Goal: Task Accomplishment & Management: Use online tool/utility

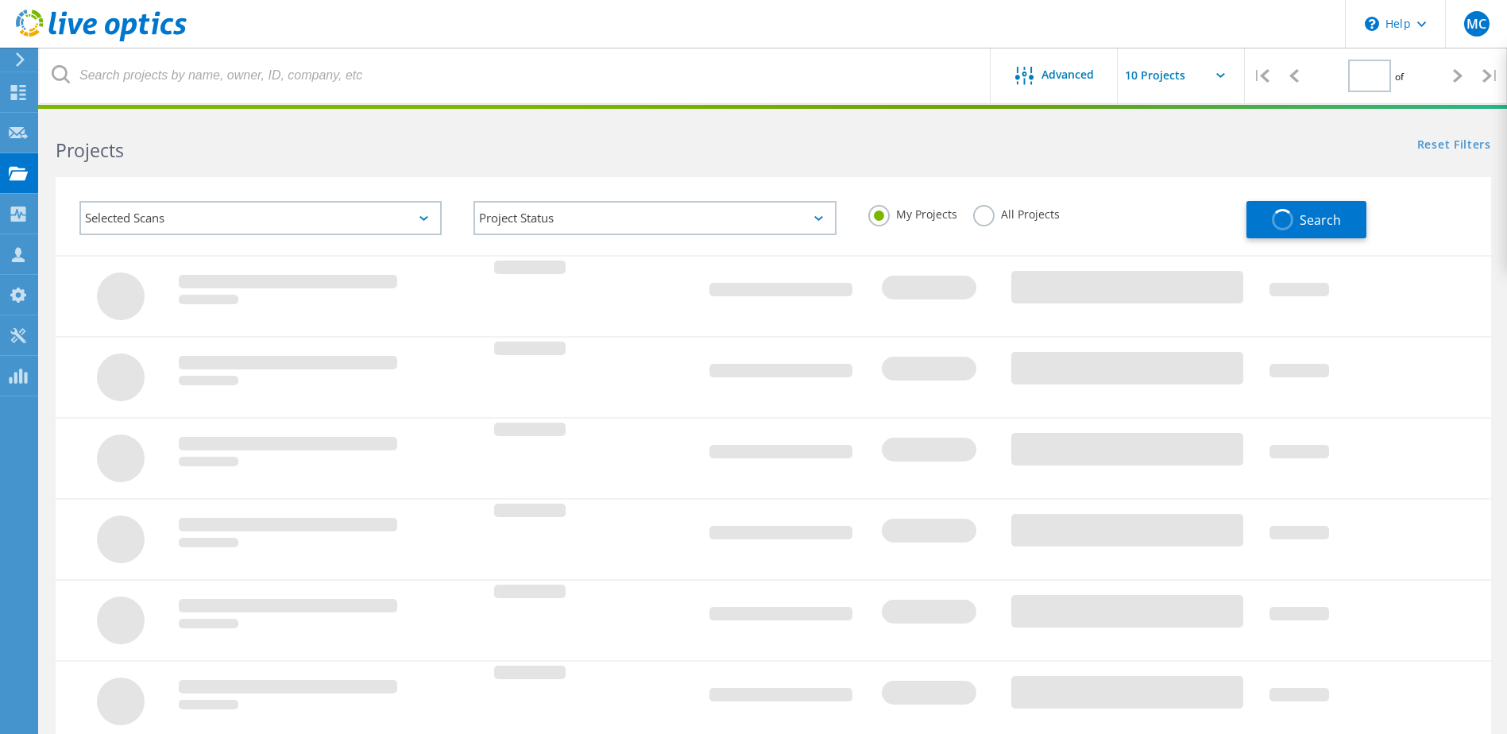
type input "1"
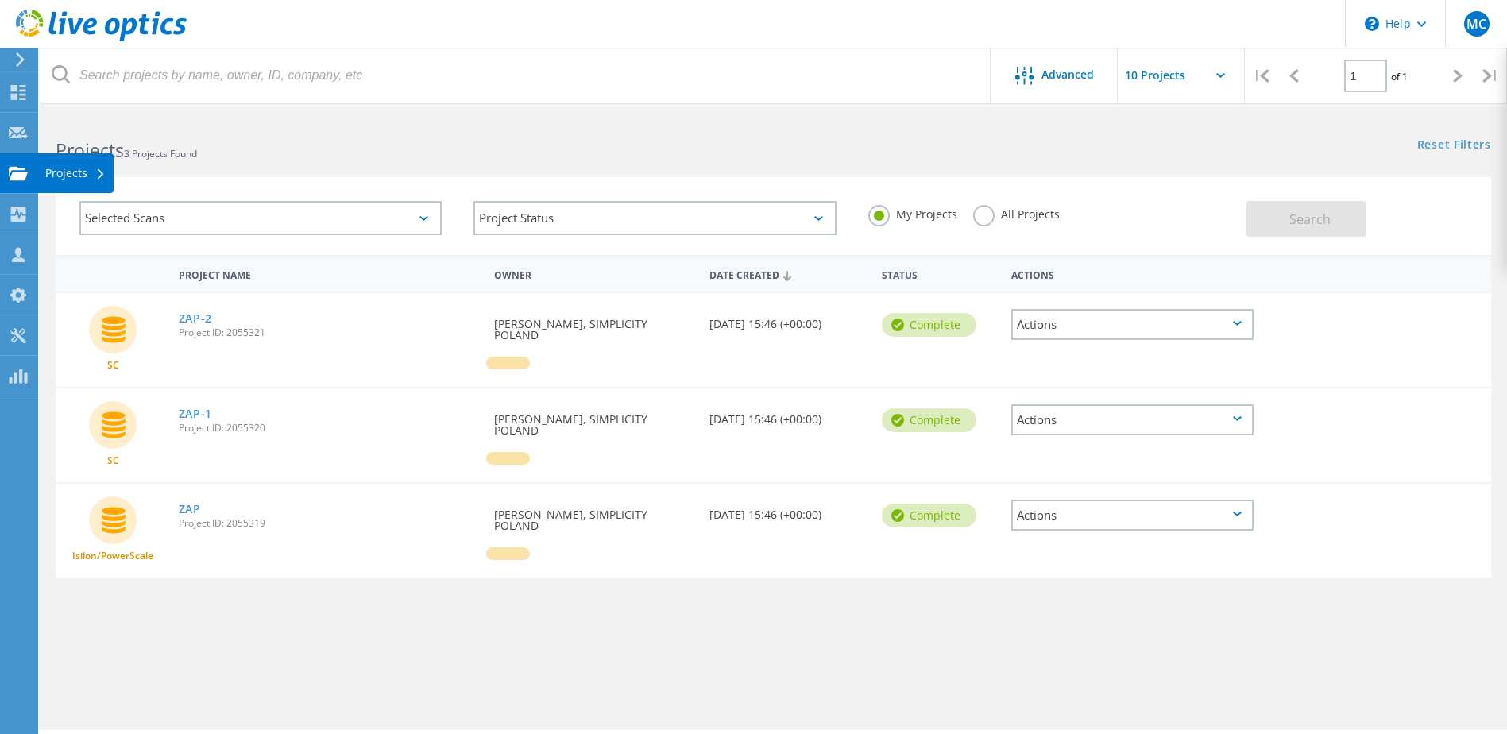
click at [73, 173] on div "Projects" at bounding box center [75, 173] width 60 height 11
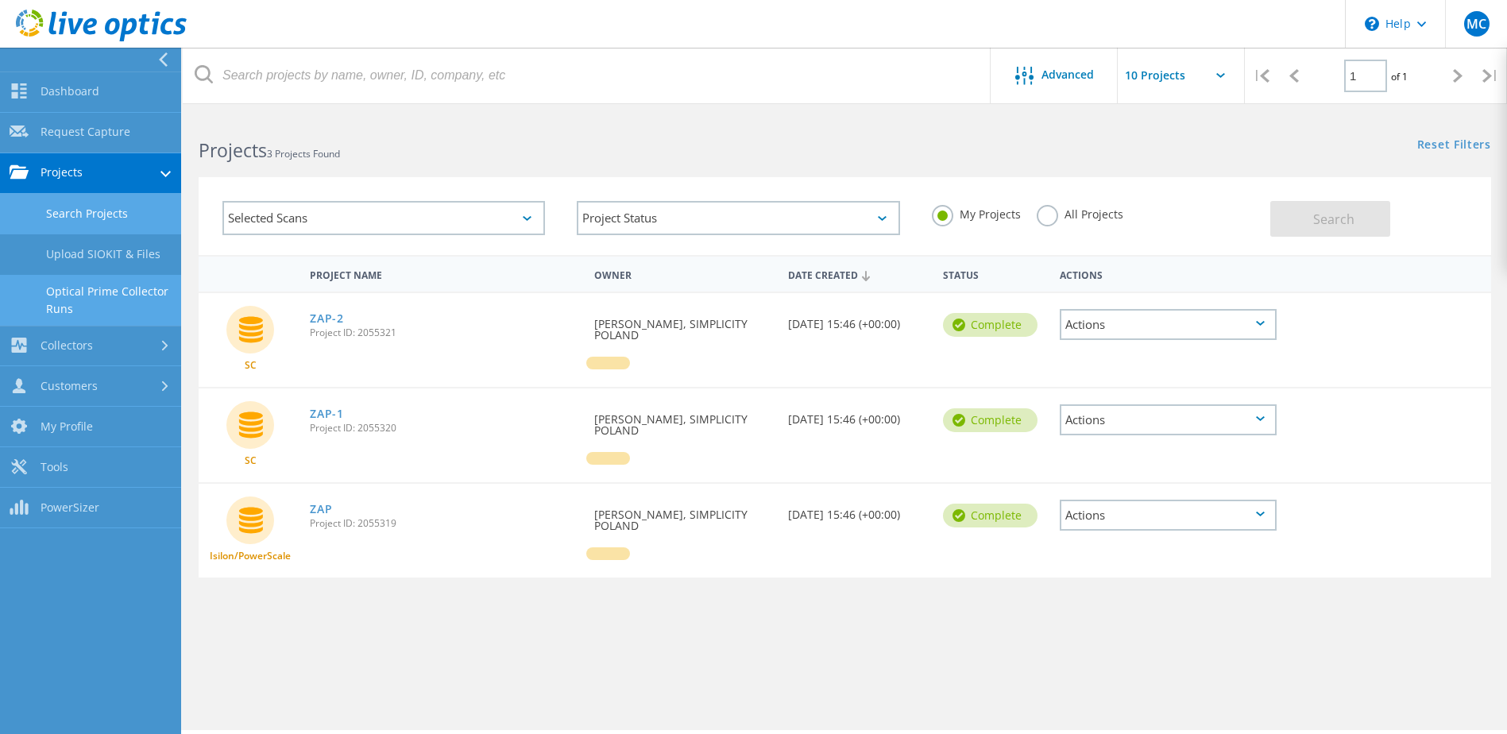
click at [122, 312] on link "Optical Prime Collector Runs" at bounding box center [90, 300] width 181 height 51
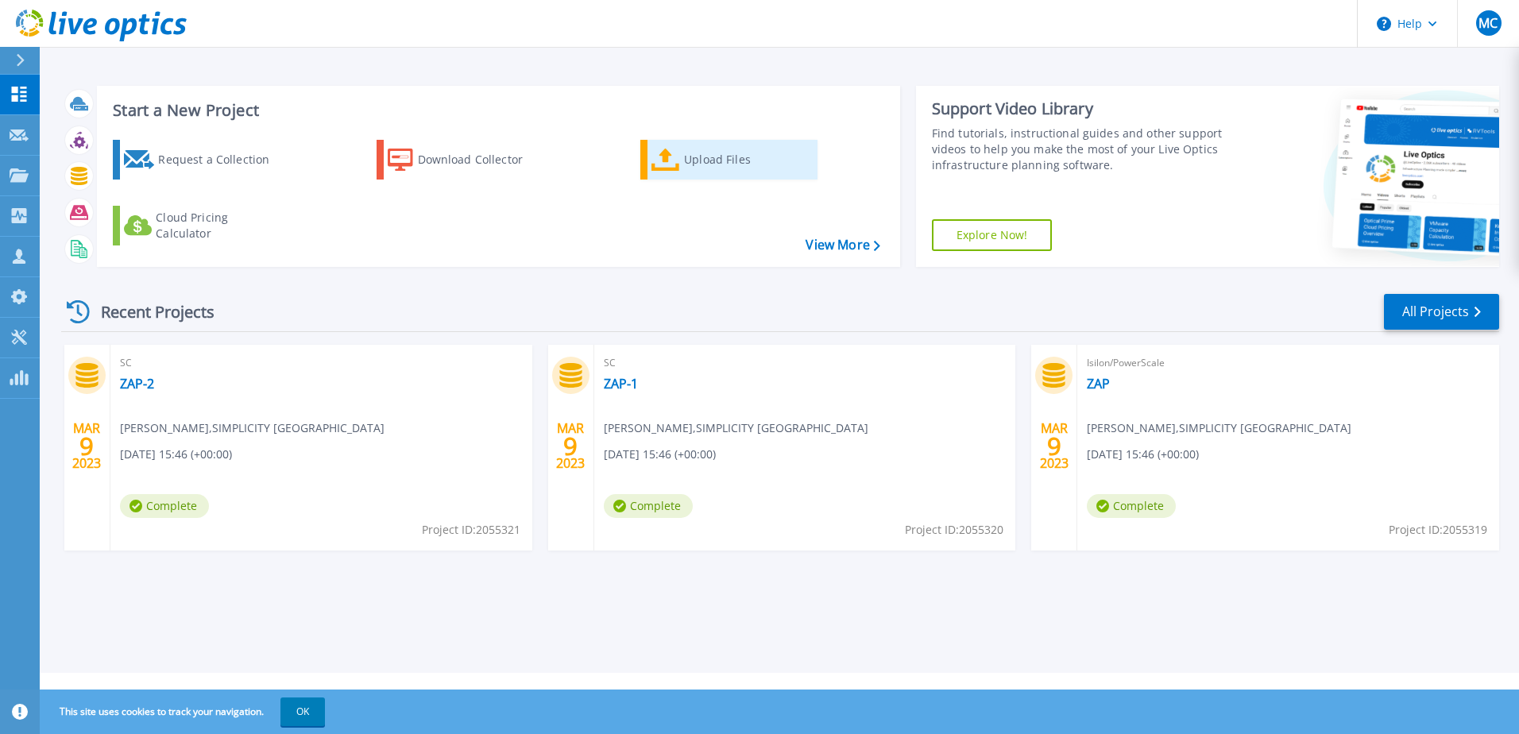
click at [677, 163] on icon at bounding box center [666, 160] width 29 height 23
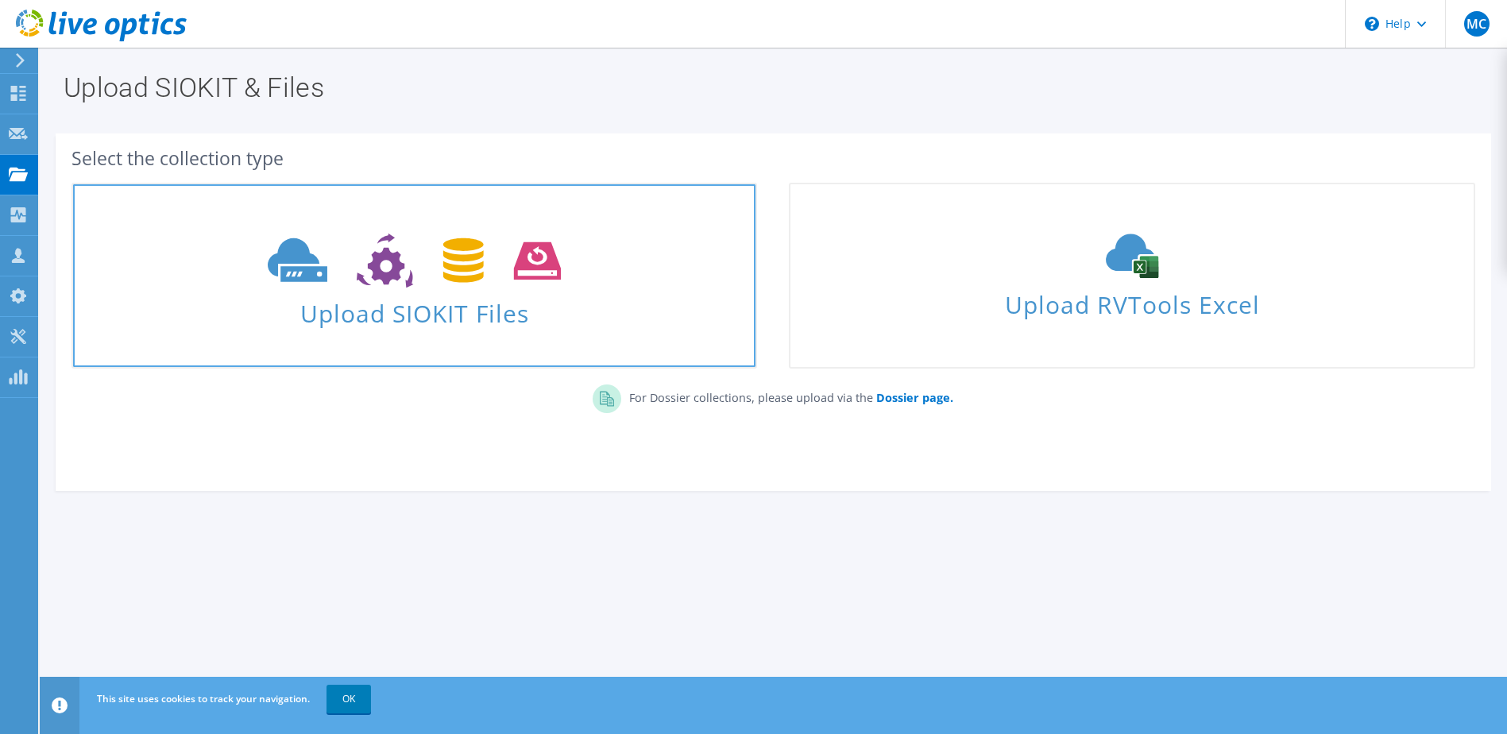
click at [665, 317] on span "Upload SIOKIT Files" at bounding box center [414, 309] width 683 height 34
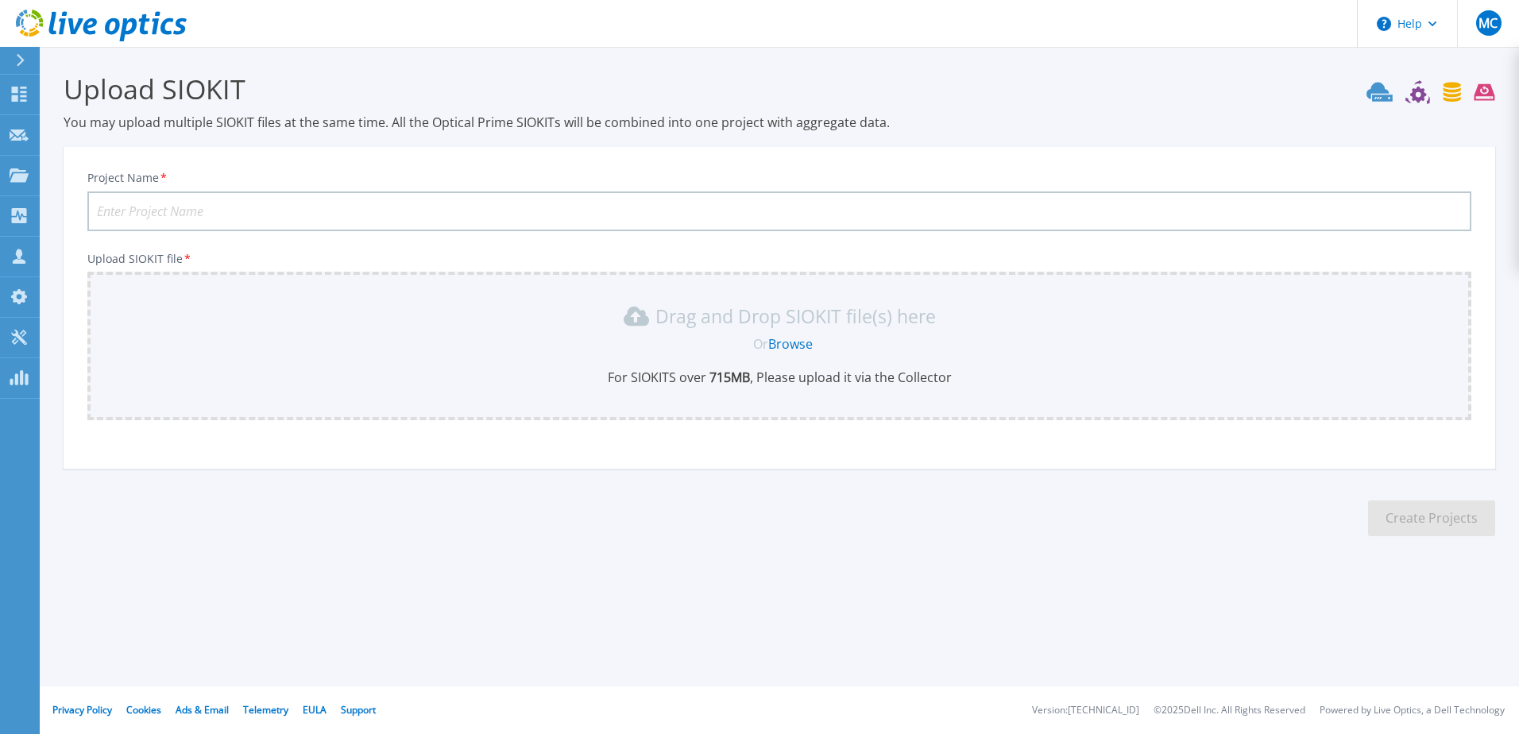
click at [791, 339] on link "Browse" at bounding box center [790, 343] width 45 height 17
click at [10, 180] on icon at bounding box center [19, 175] width 19 height 14
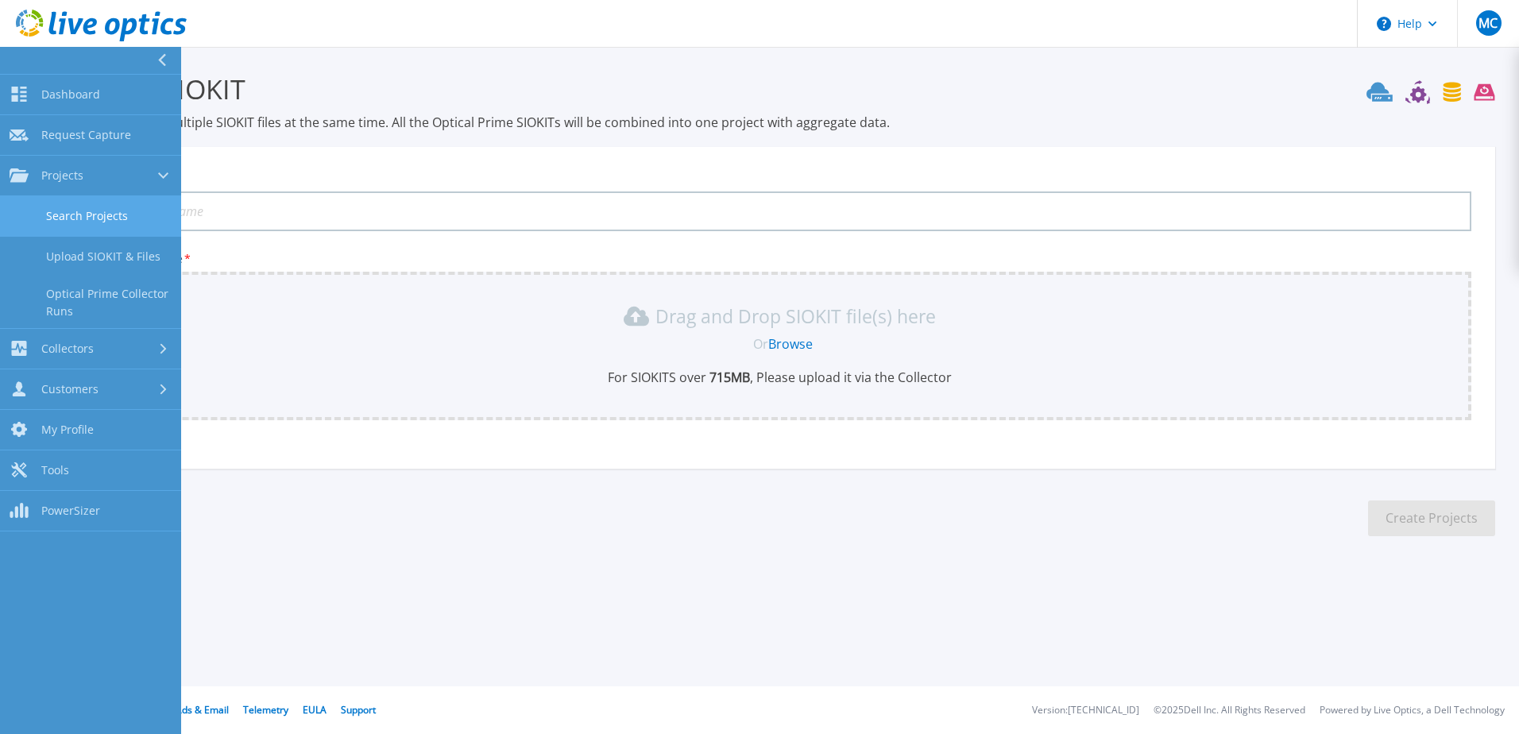
click at [79, 222] on link "Search Projects" at bounding box center [90, 216] width 181 height 41
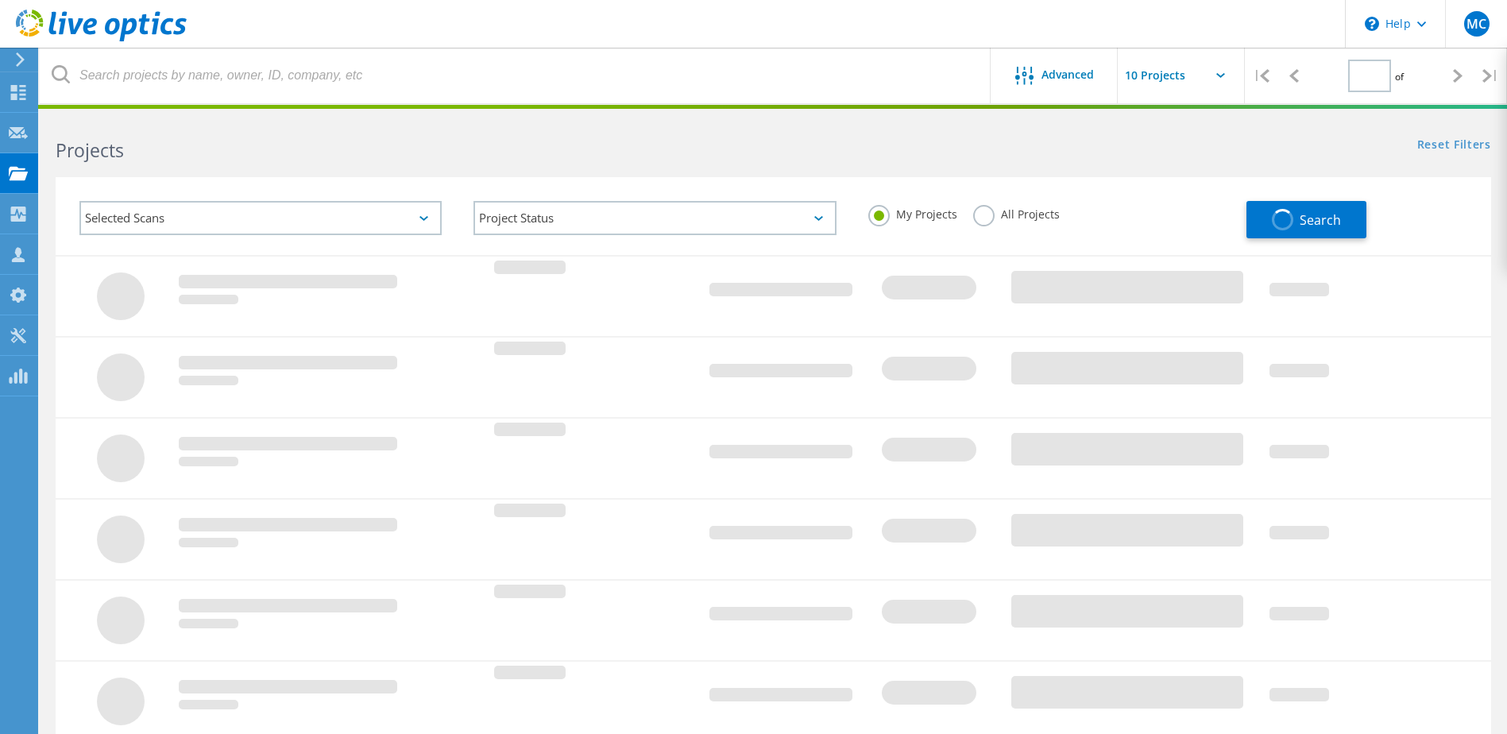
type input "1"
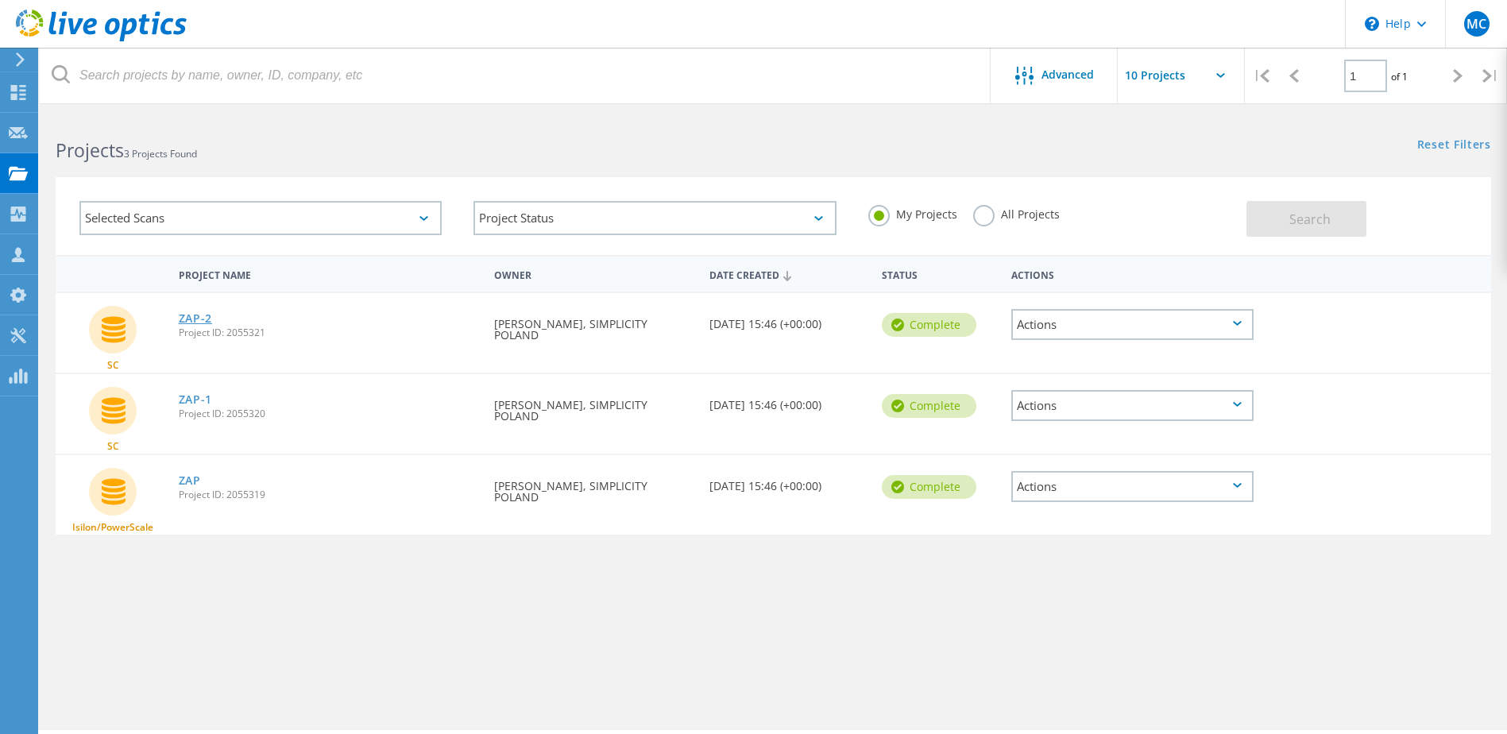
click at [190, 319] on link "ZAP-2" at bounding box center [196, 318] width 34 height 11
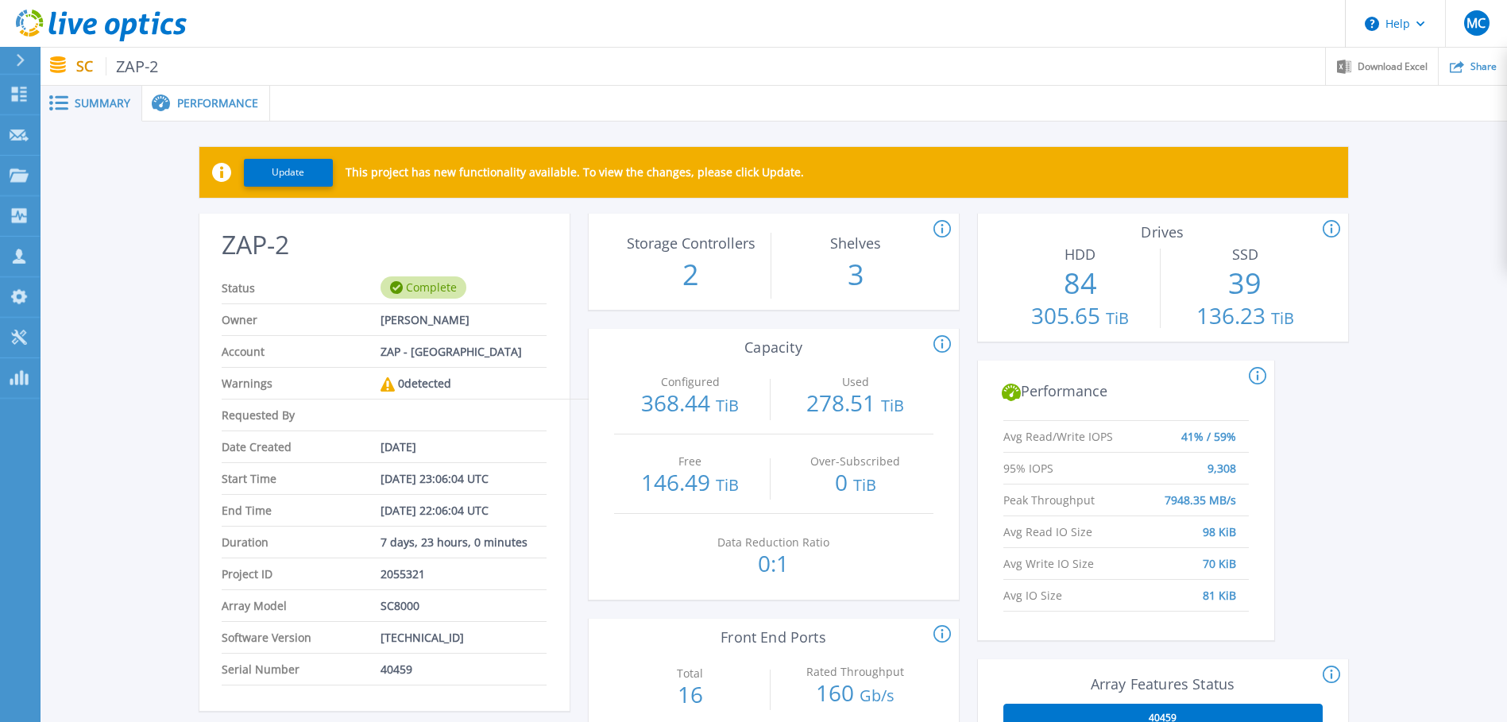
drag, startPoint x: 217, startPoint y: 0, endPoint x: 985, endPoint y: 143, distance: 781.6
click at [985, 143] on div "Update This project has new functionality available. To view the changes, pleas…" at bounding box center [774, 653] width 1468 height 1062
click at [61, 25] on icon at bounding box center [63, 23] width 8 height 23
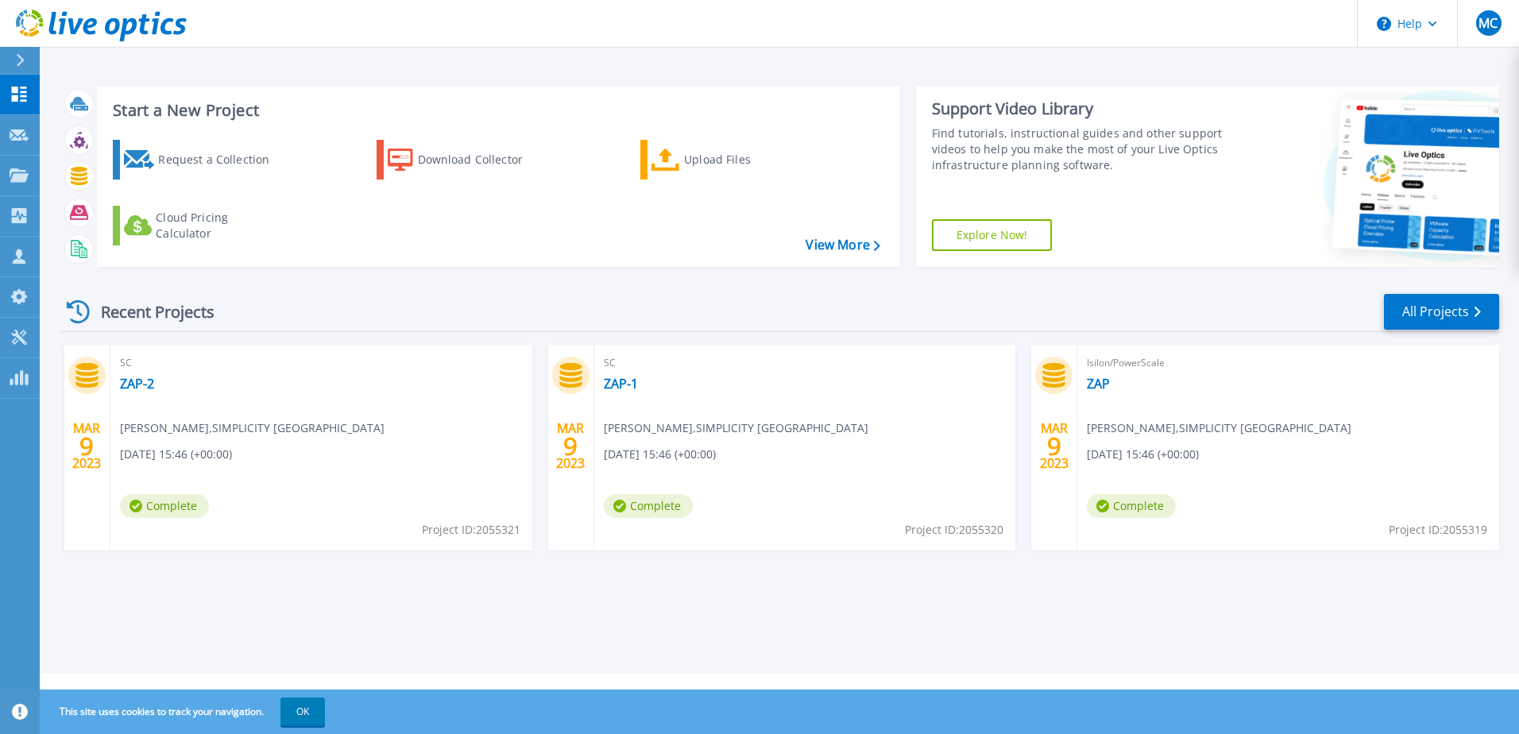
click at [631, 297] on div "Recent Projects All Projects" at bounding box center [780, 312] width 1438 height 40
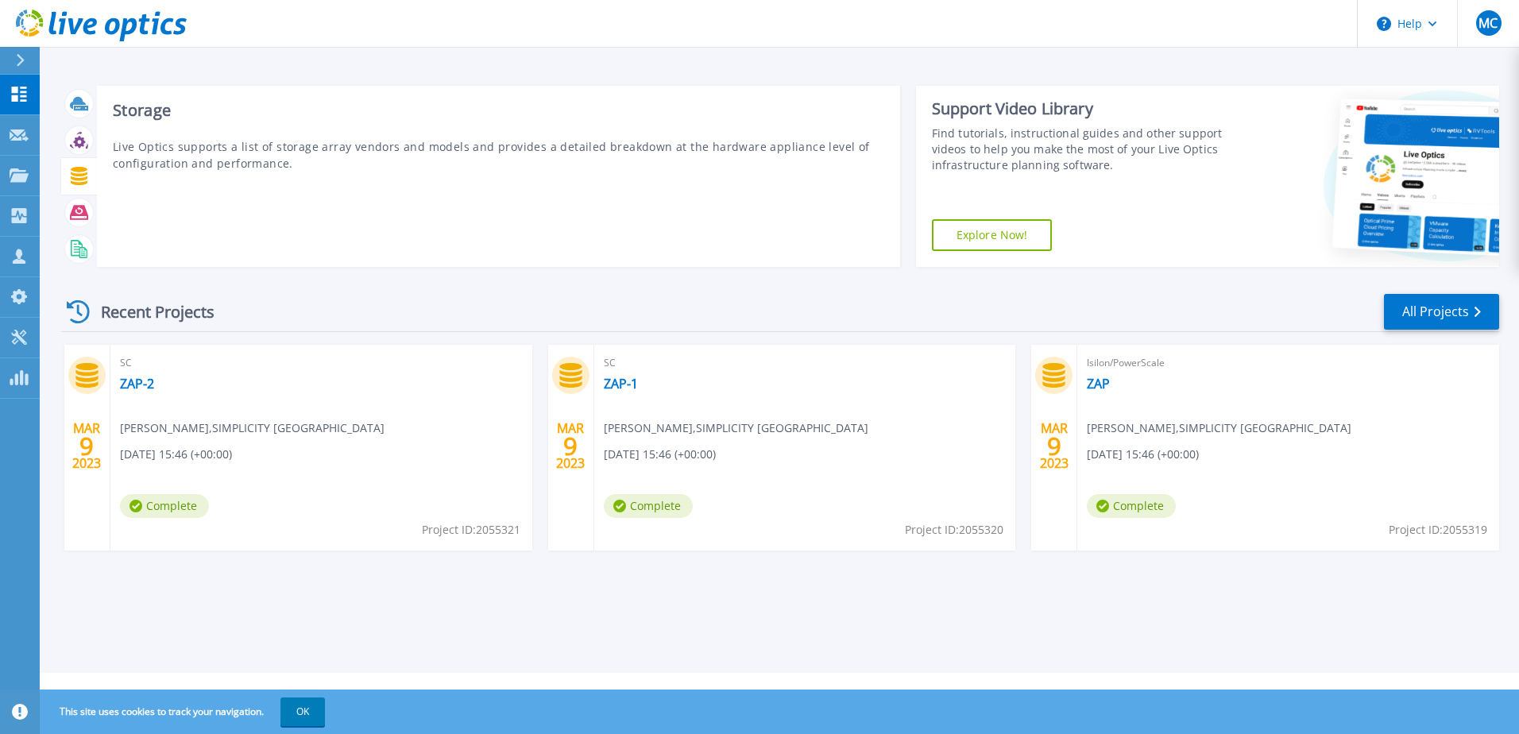
click at [79, 171] on icon at bounding box center [79, 176] width 17 height 18
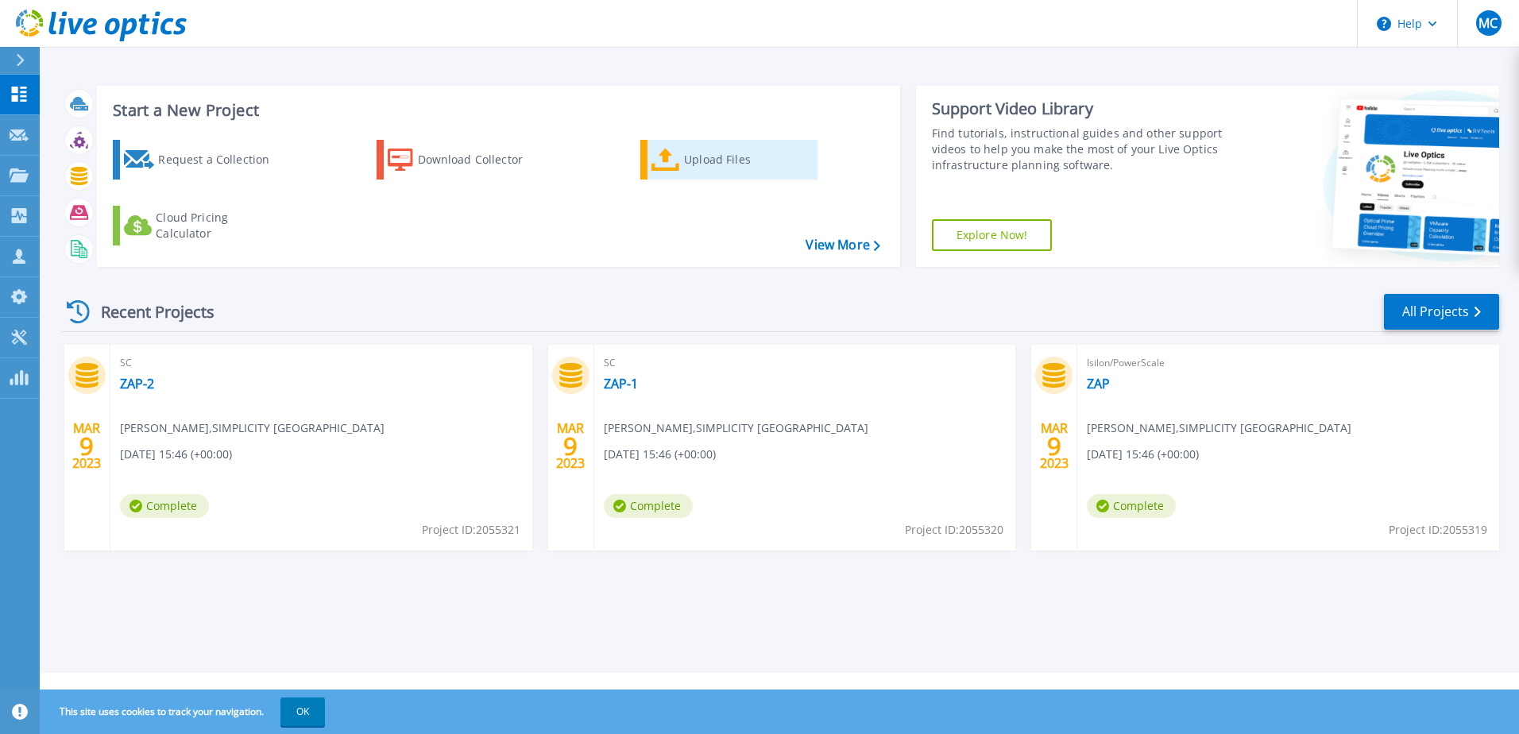
click at [764, 154] on div "Upload Files" at bounding box center [747, 160] width 127 height 32
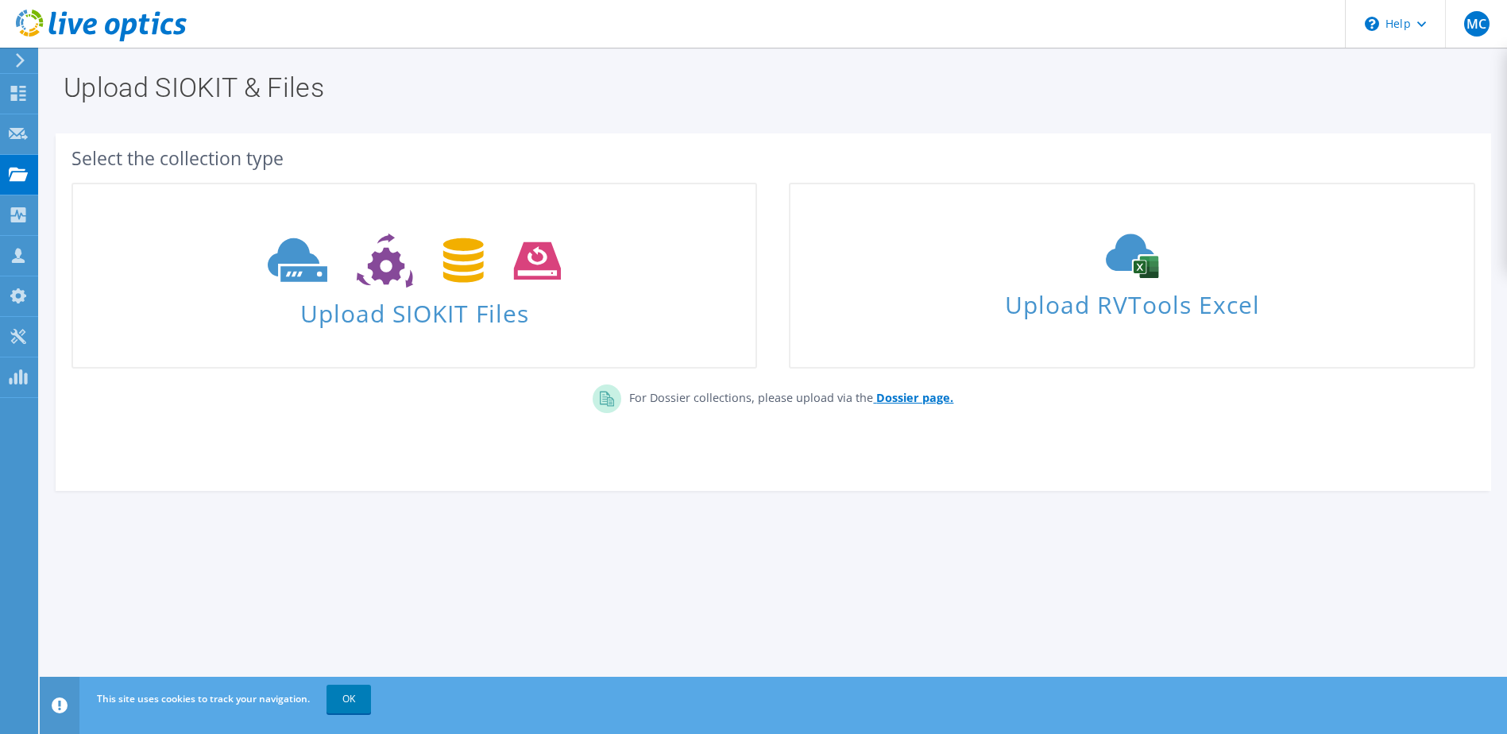
click at [907, 398] on b "Dossier page." at bounding box center [915, 397] width 77 height 15
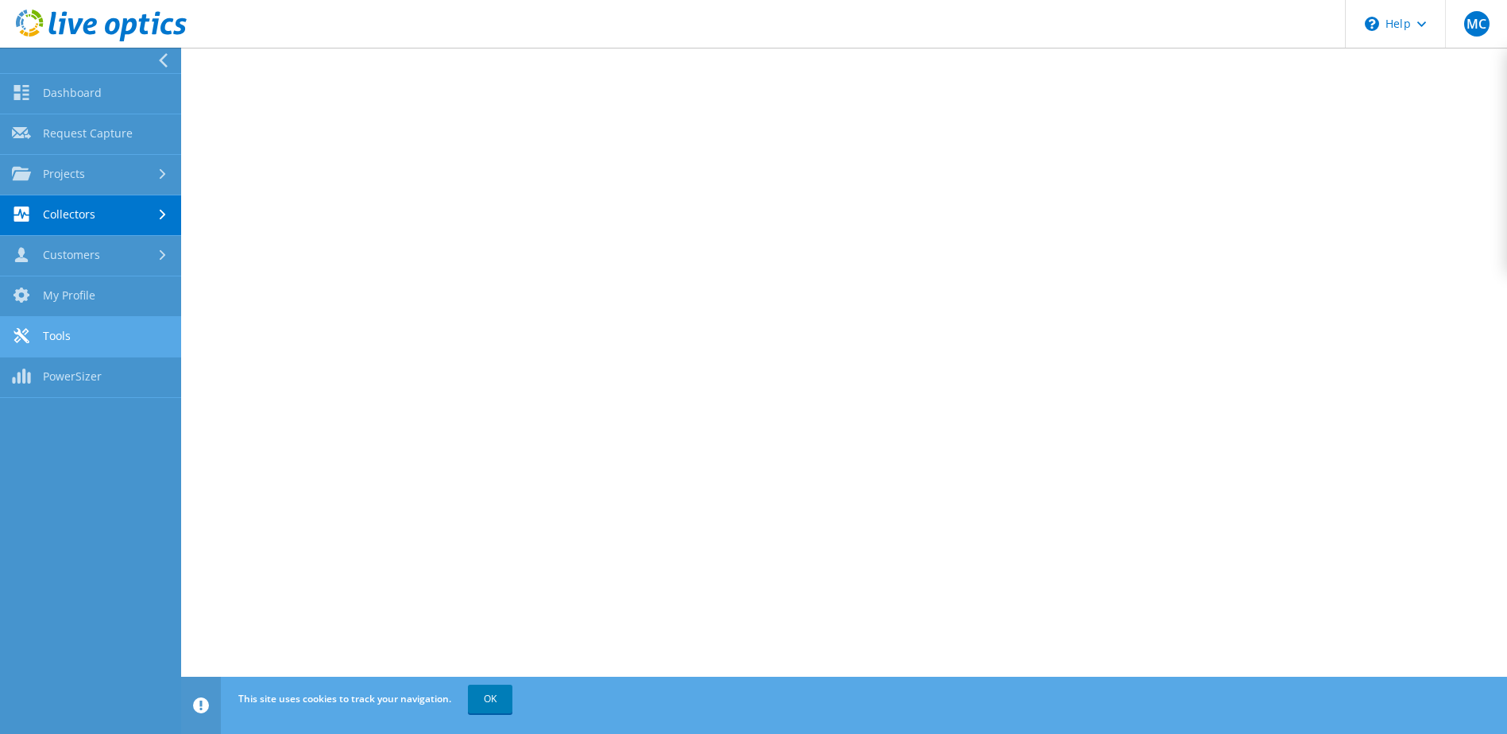
click at [85, 323] on link "Tools" at bounding box center [90, 337] width 181 height 41
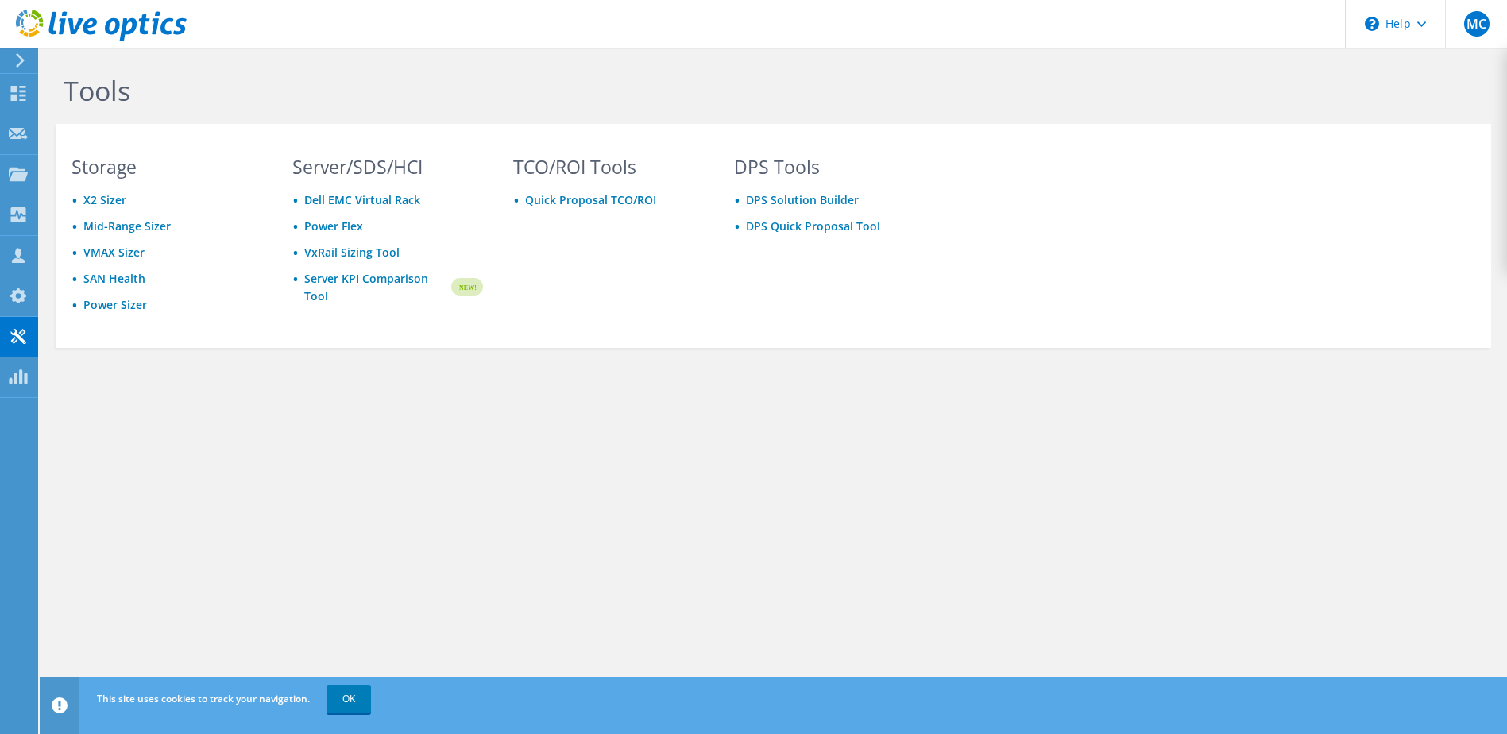
click at [106, 274] on link "SAN Health" at bounding box center [114, 278] width 62 height 15
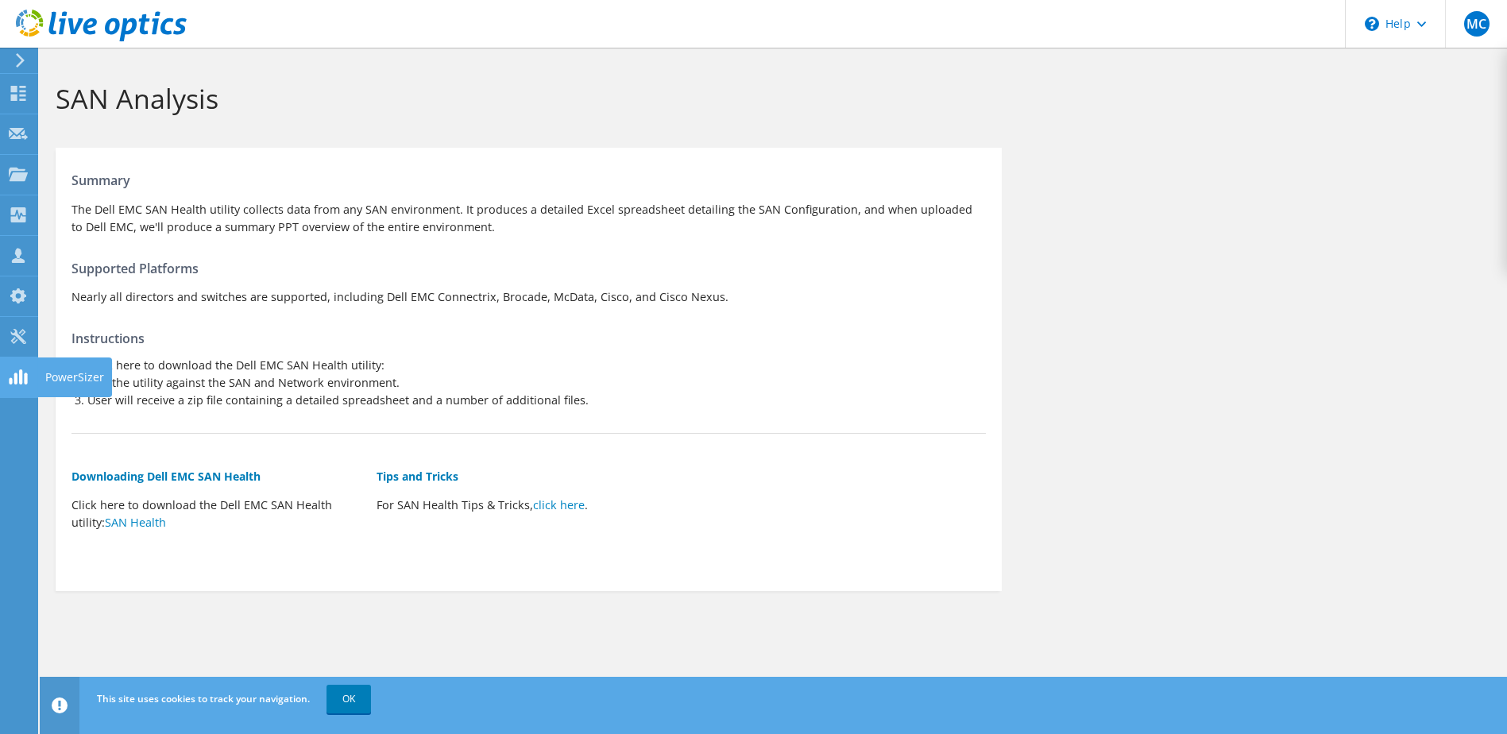
click at [22, 370] on use at bounding box center [18, 377] width 18 height 15
